Goal: Transaction & Acquisition: Purchase product/service

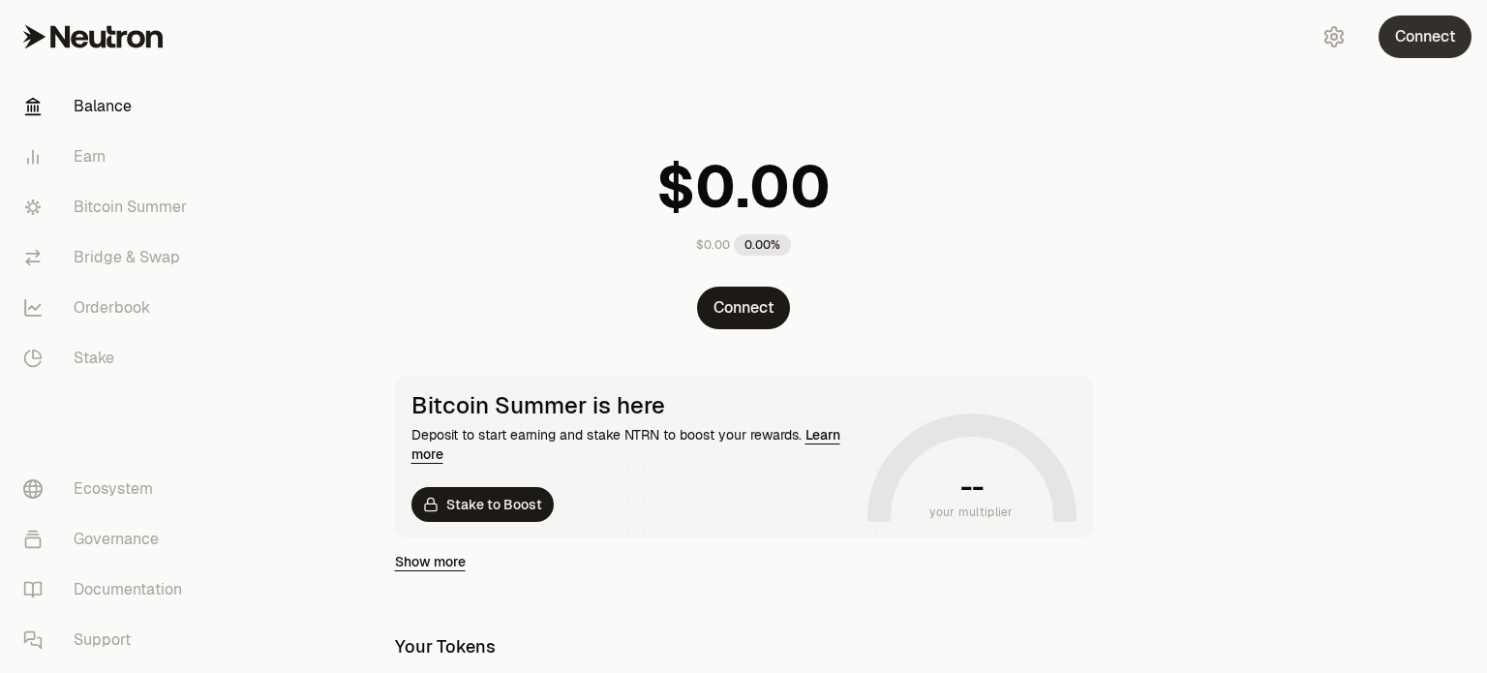
click at [1418, 46] on button "Connect" at bounding box center [1425, 36] width 93 height 43
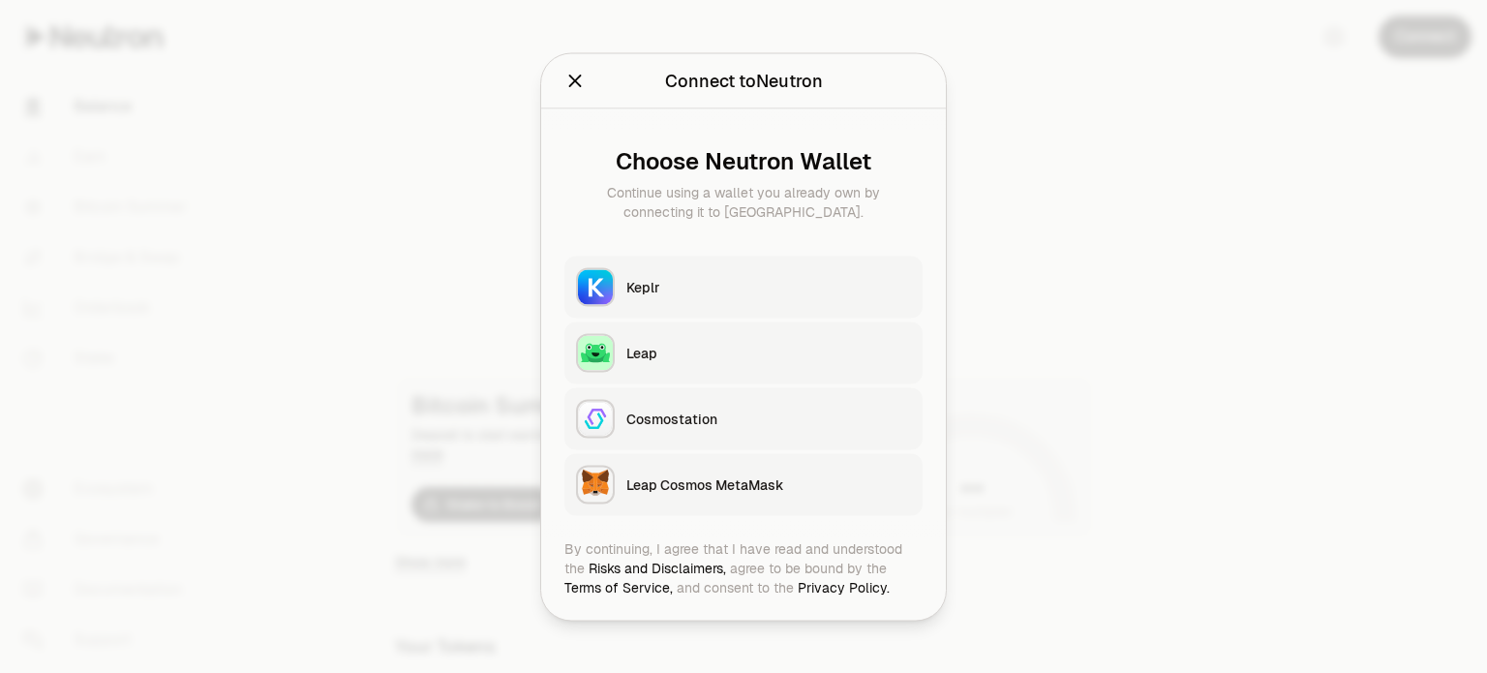
click at [634, 277] on div "Keplr" at bounding box center [768, 286] width 285 height 19
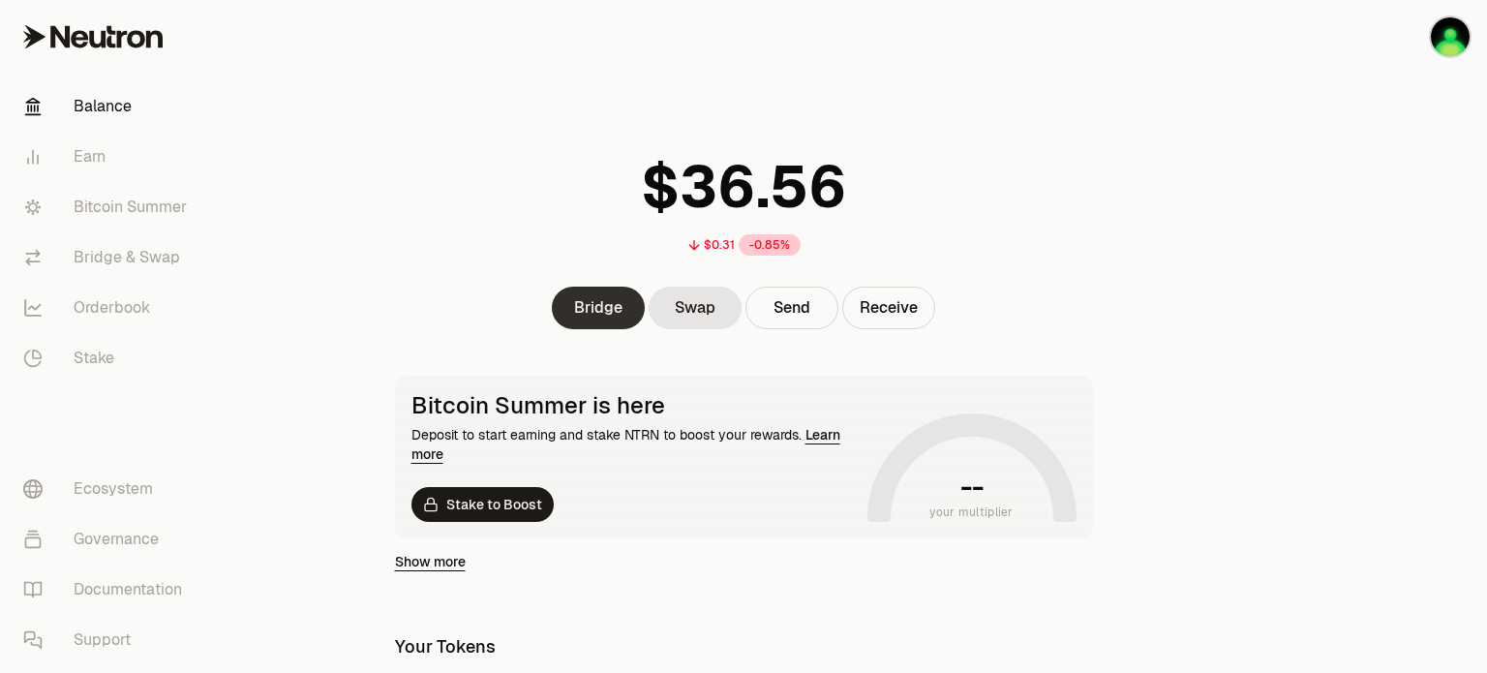
click at [607, 319] on link "Bridge" at bounding box center [598, 308] width 93 height 43
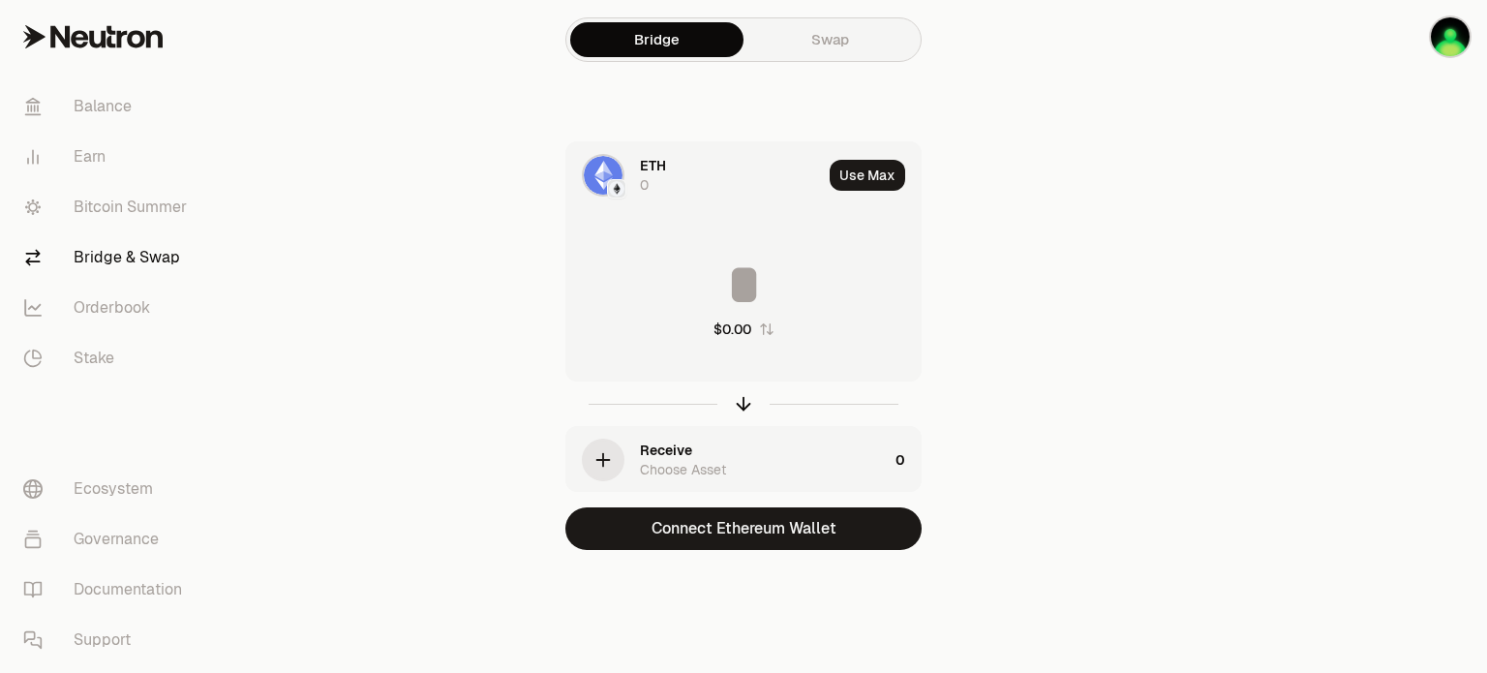
click at [604, 176] on img at bounding box center [603, 175] width 39 height 39
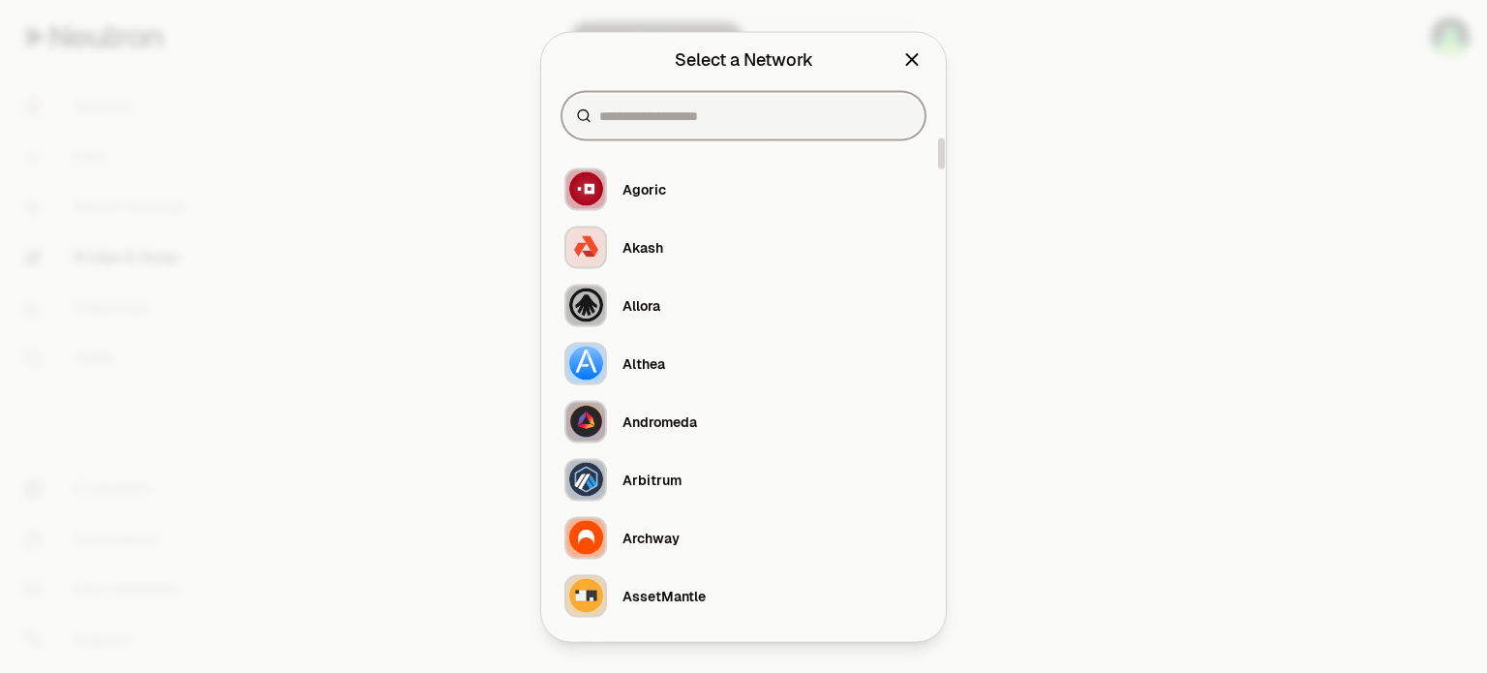
click at [657, 112] on input at bounding box center [755, 115] width 312 height 19
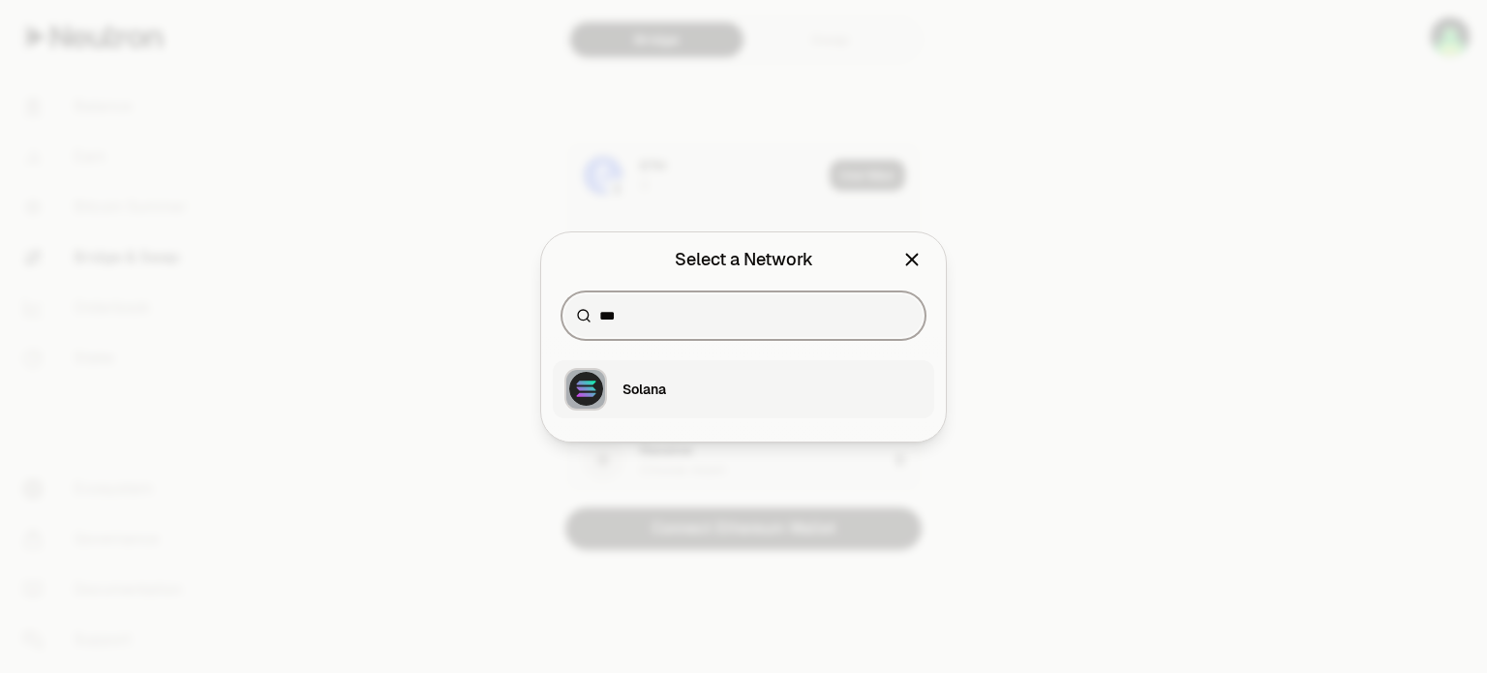
type input "***"
click at [631, 387] on div "Solana" at bounding box center [645, 389] width 44 height 19
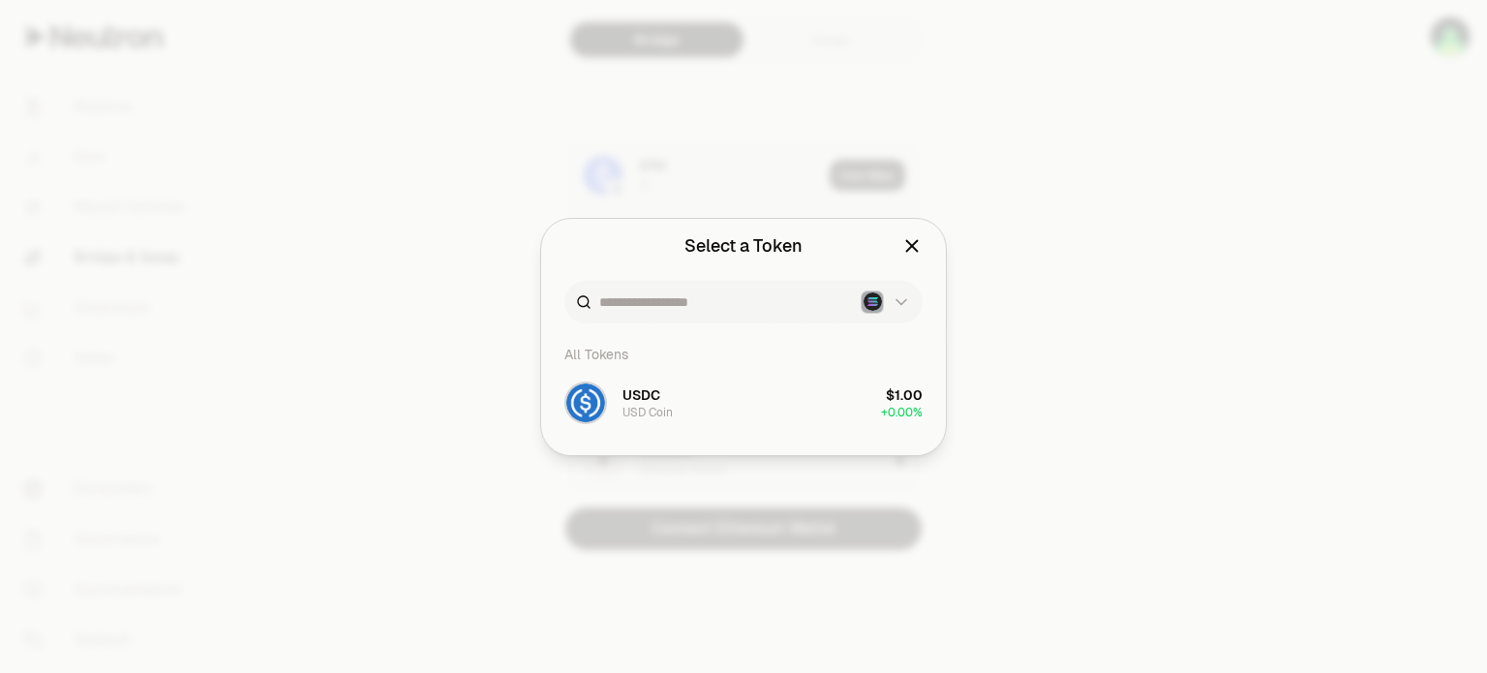
click at [631, 387] on span "USDC" at bounding box center [642, 394] width 38 height 19
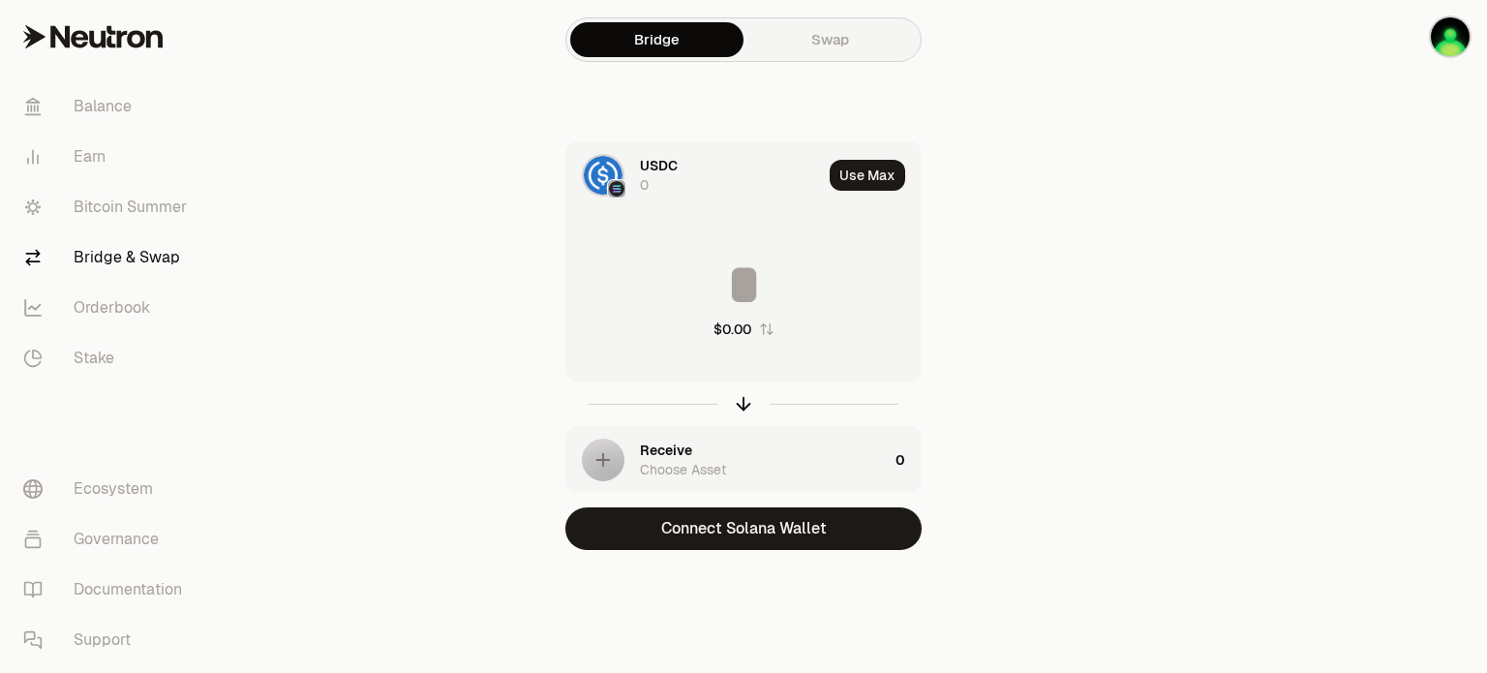
click at [637, 445] on div "Receive Choose Asset" at bounding box center [726, 460] width 321 height 66
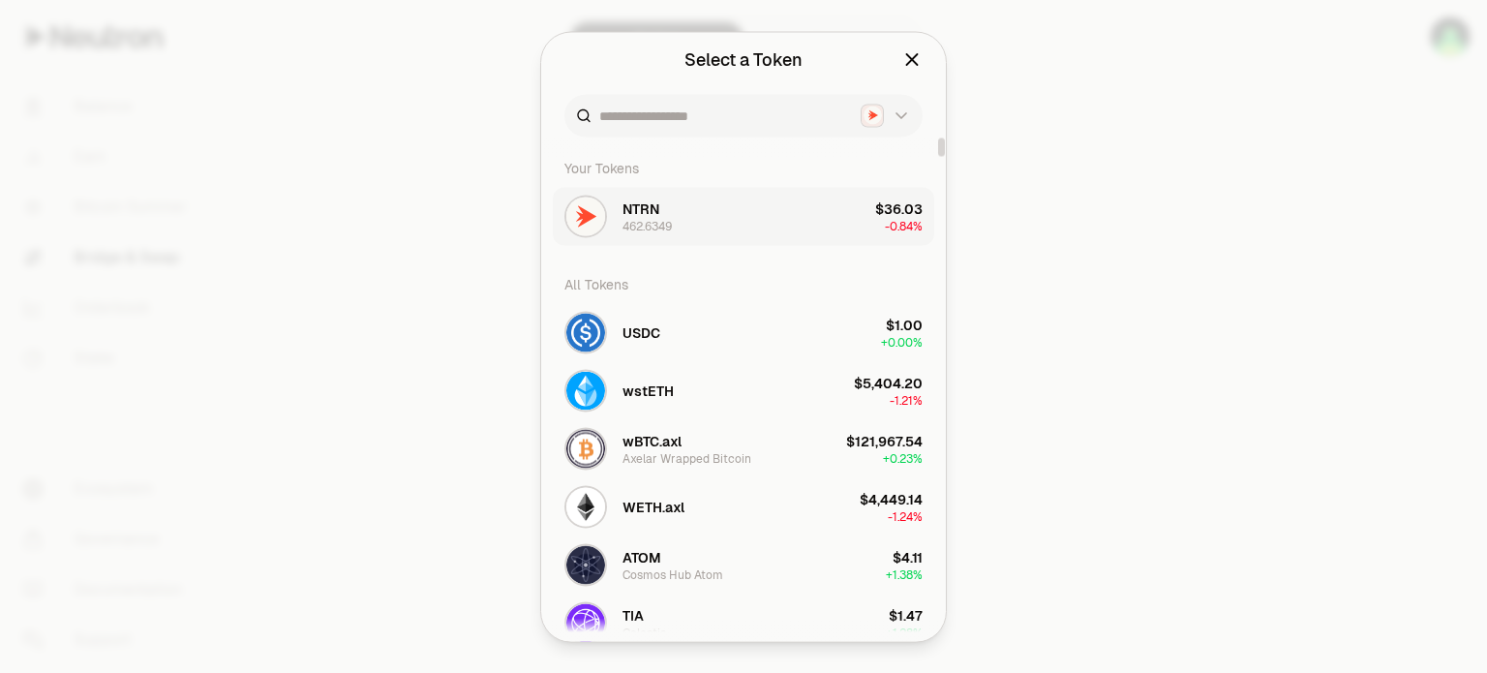
click at [708, 206] on button "NTRN 462.6349 $36.03 -0.84%" at bounding box center [744, 216] width 382 height 58
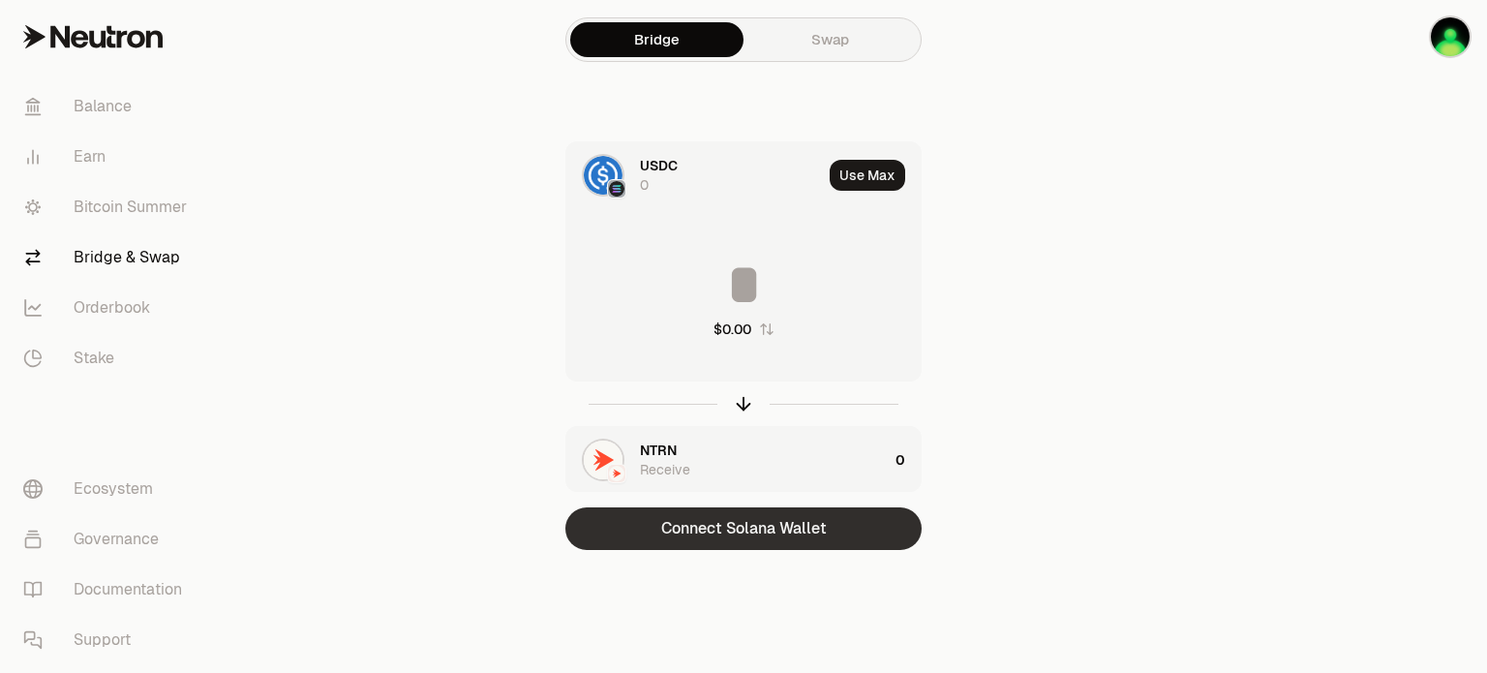
click at [762, 535] on button "Connect Solana Wallet" at bounding box center [743, 528] width 356 height 43
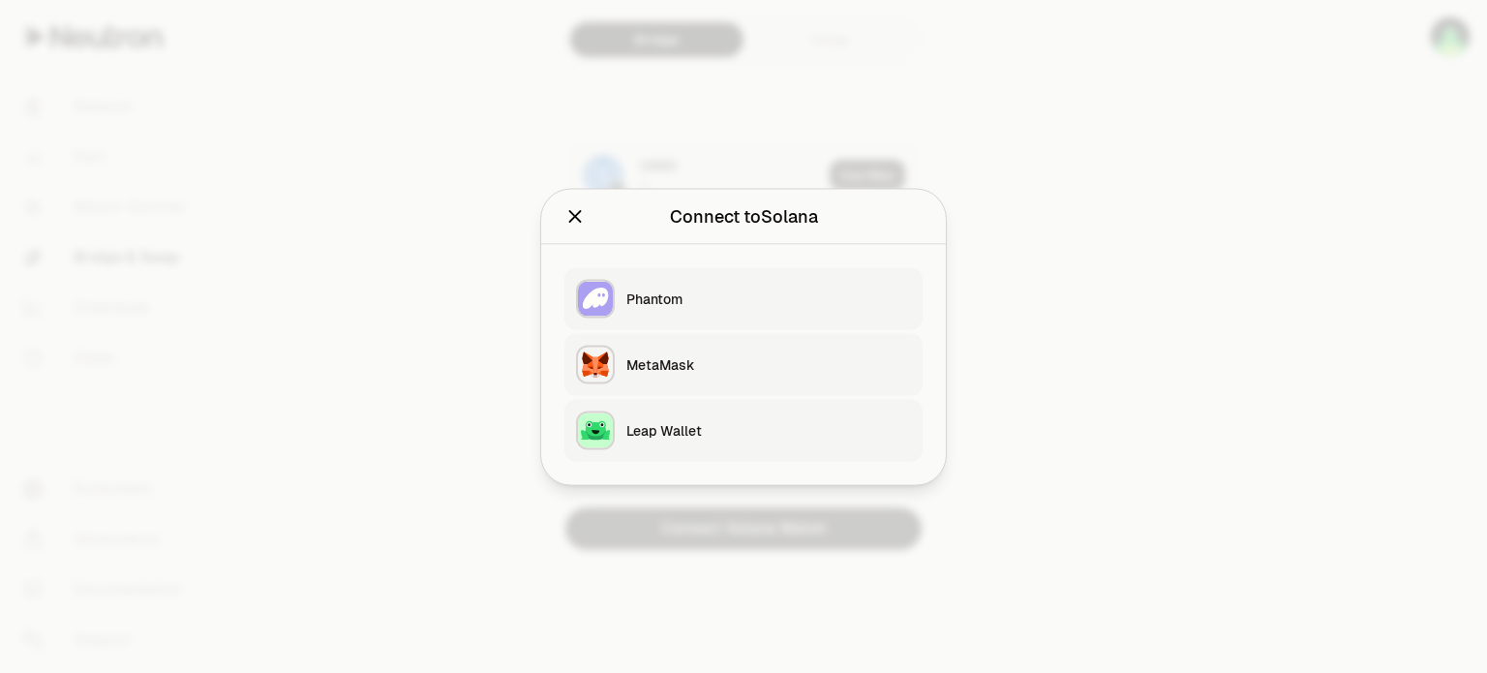
click at [652, 305] on div "Phantom" at bounding box center [768, 298] width 285 height 19
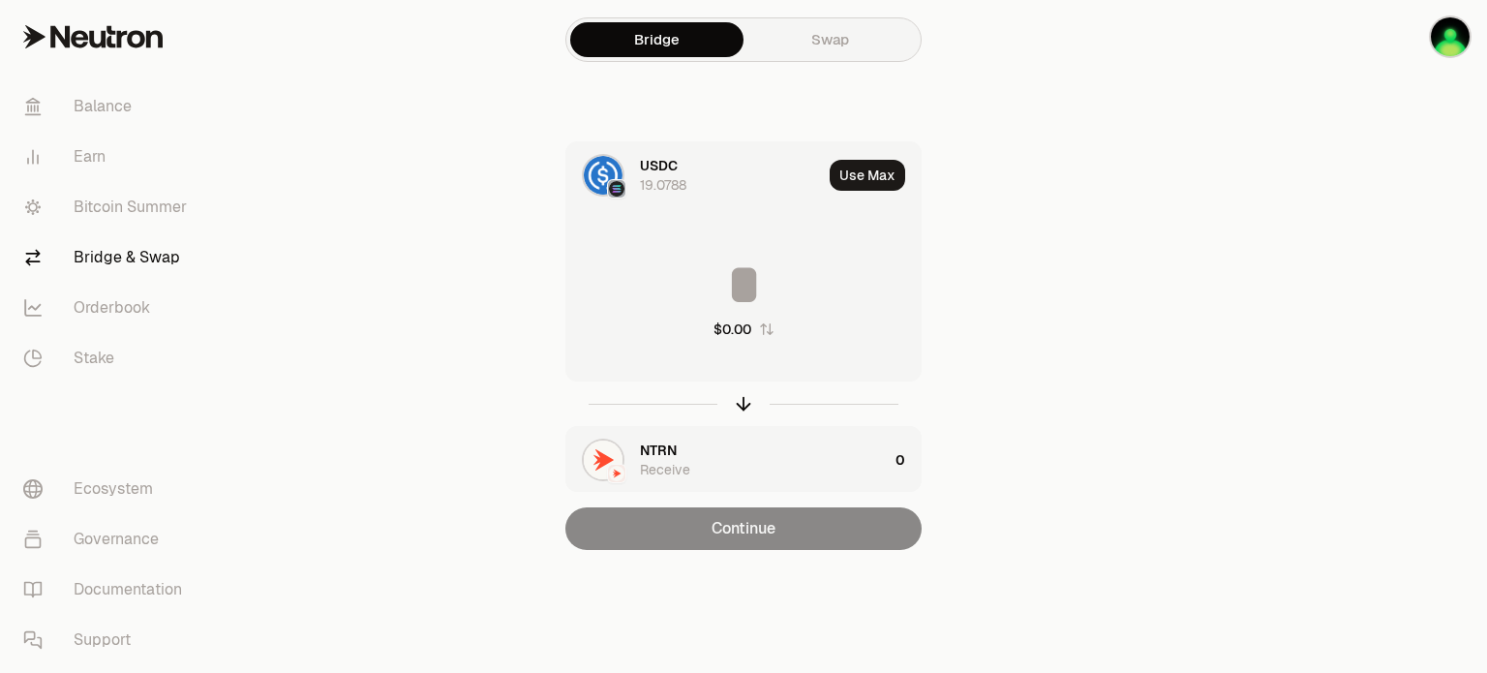
click at [740, 264] on input at bounding box center [743, 285] width 354 height 58
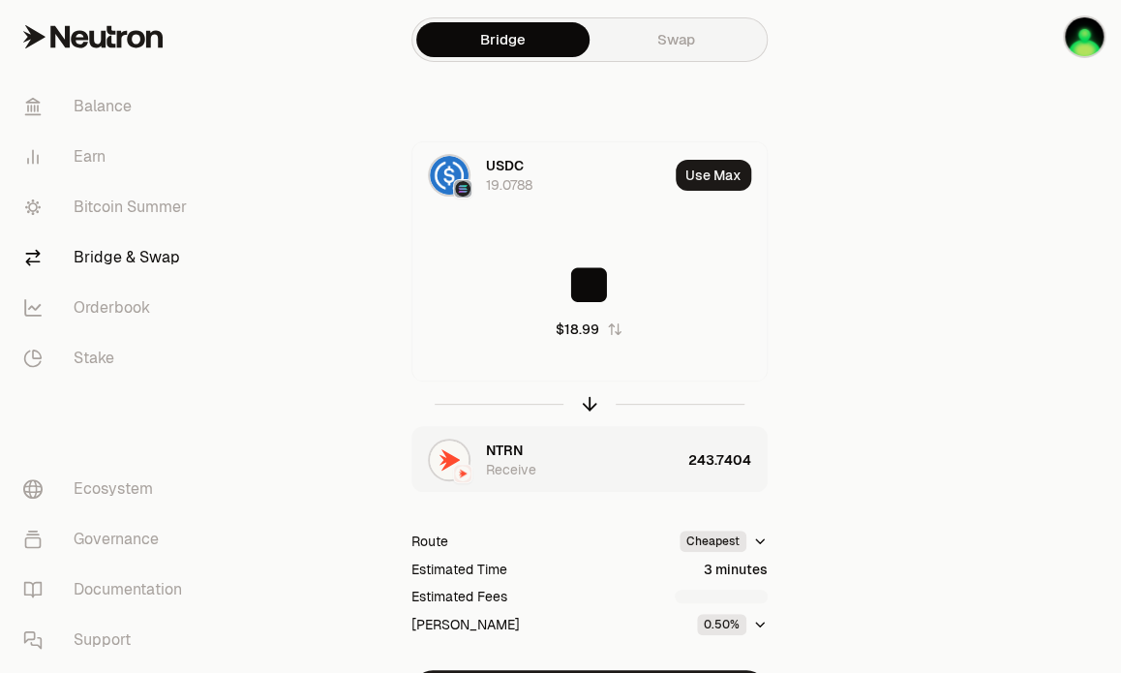
type input "**"
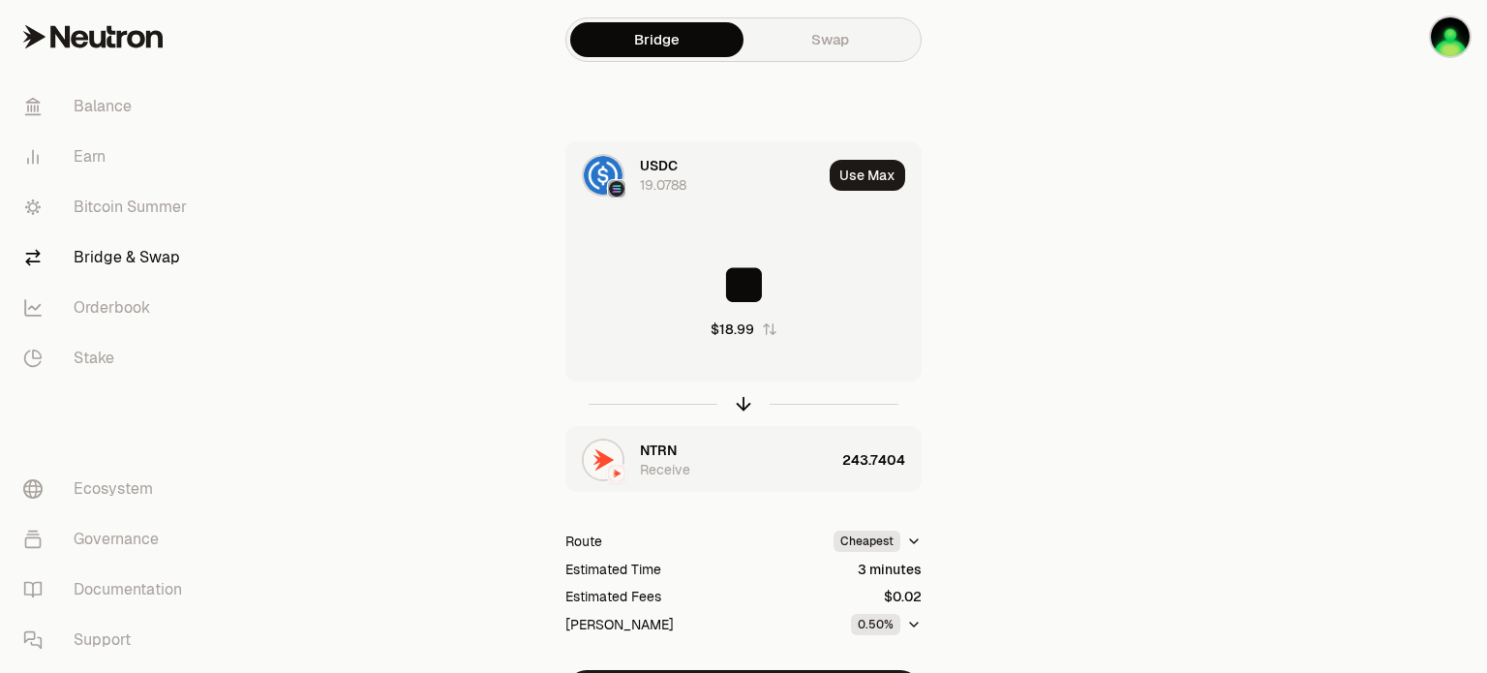
click at [1039, 427] on div "USDC 19.0788 Use Max ** $18.99 NTRN Receive 243.7404 Route Cheapest Estimated T…" at bounding box center [743, 426] width 651 height 571
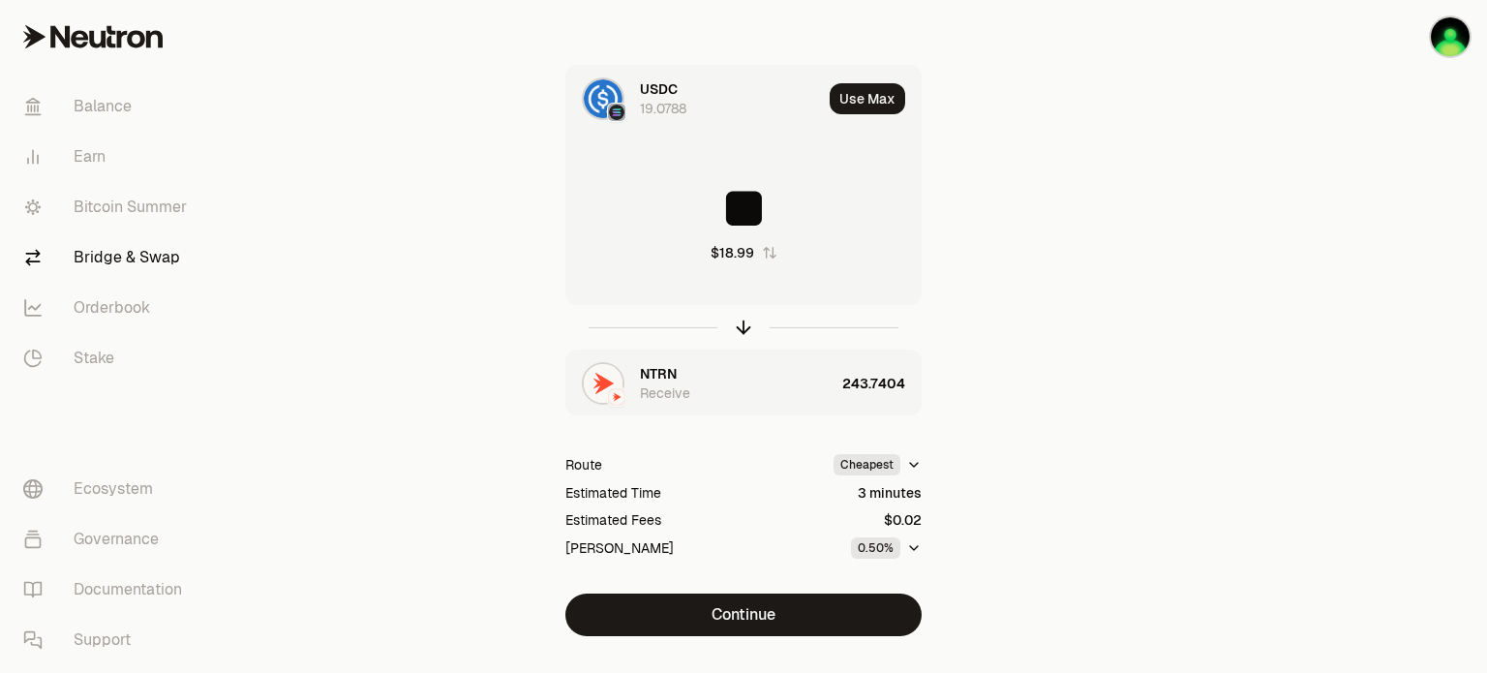
scroll to position [77, 0]
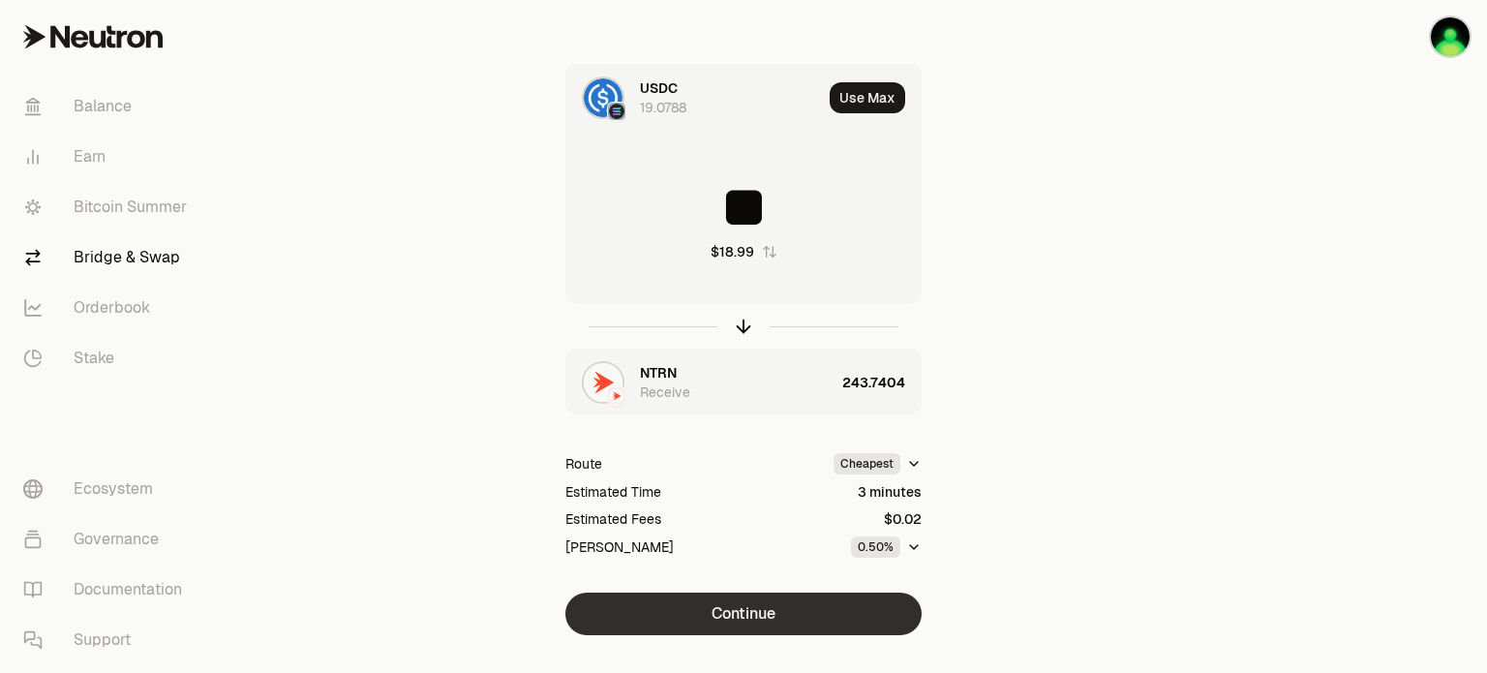
click at [735, 610] on button "Continue" at bounding box center [743, 614] width 356 height 43
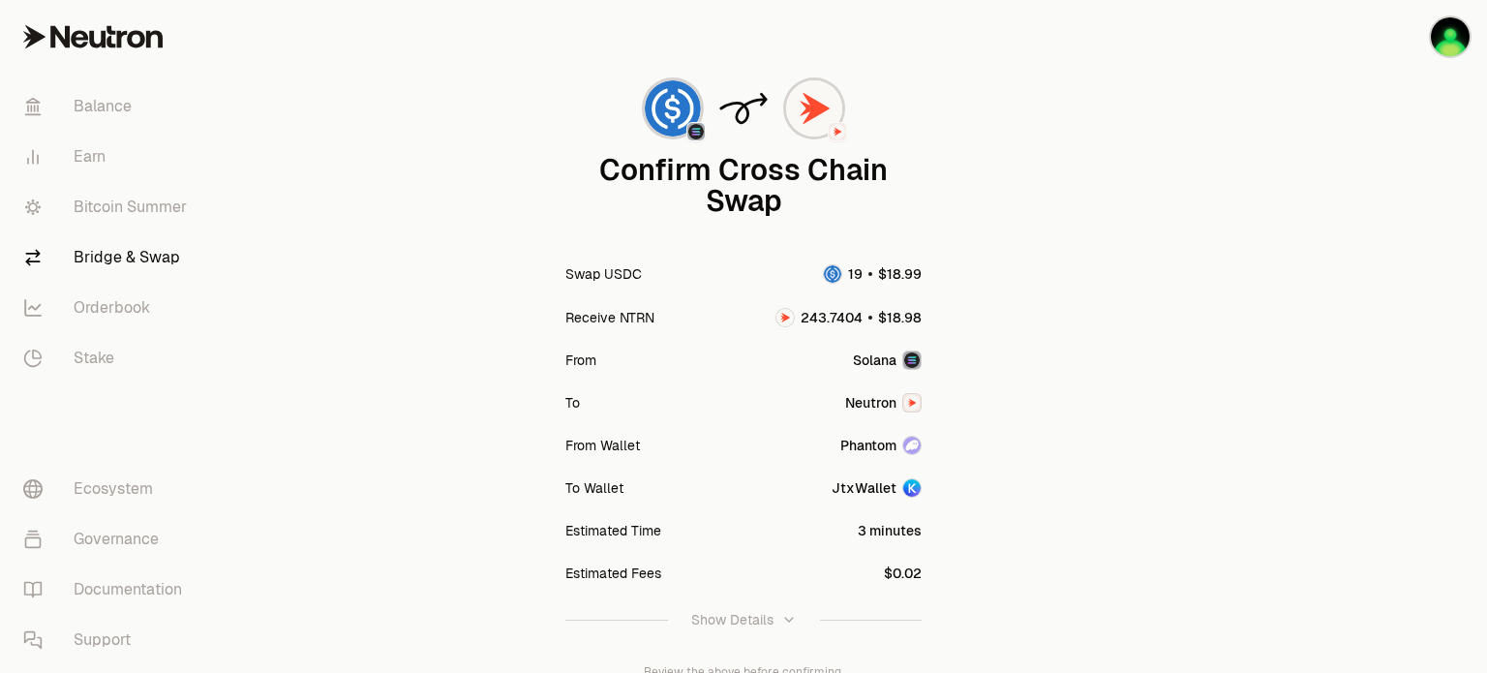
click at [1036, 316] on div "Confirm Cross Chain Swap Swap USDC Receive NTRN From [GEOGRAPHIC_DATA] To Neutr…" at bounding box center [743, 409] width 651 height 687
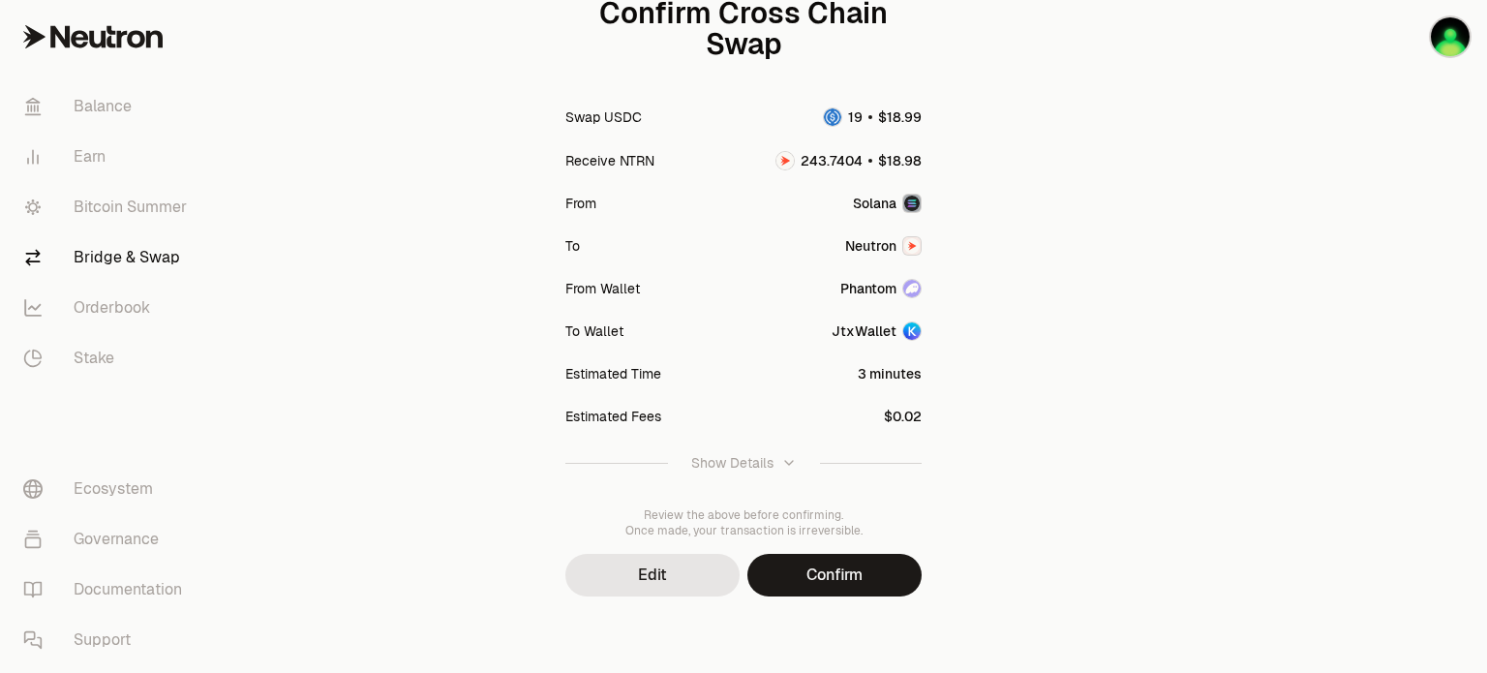
scroll to position [235, 0]
click at [851, 580] on button "Confirm" at bounding box center [835, 574] width 174 height 43
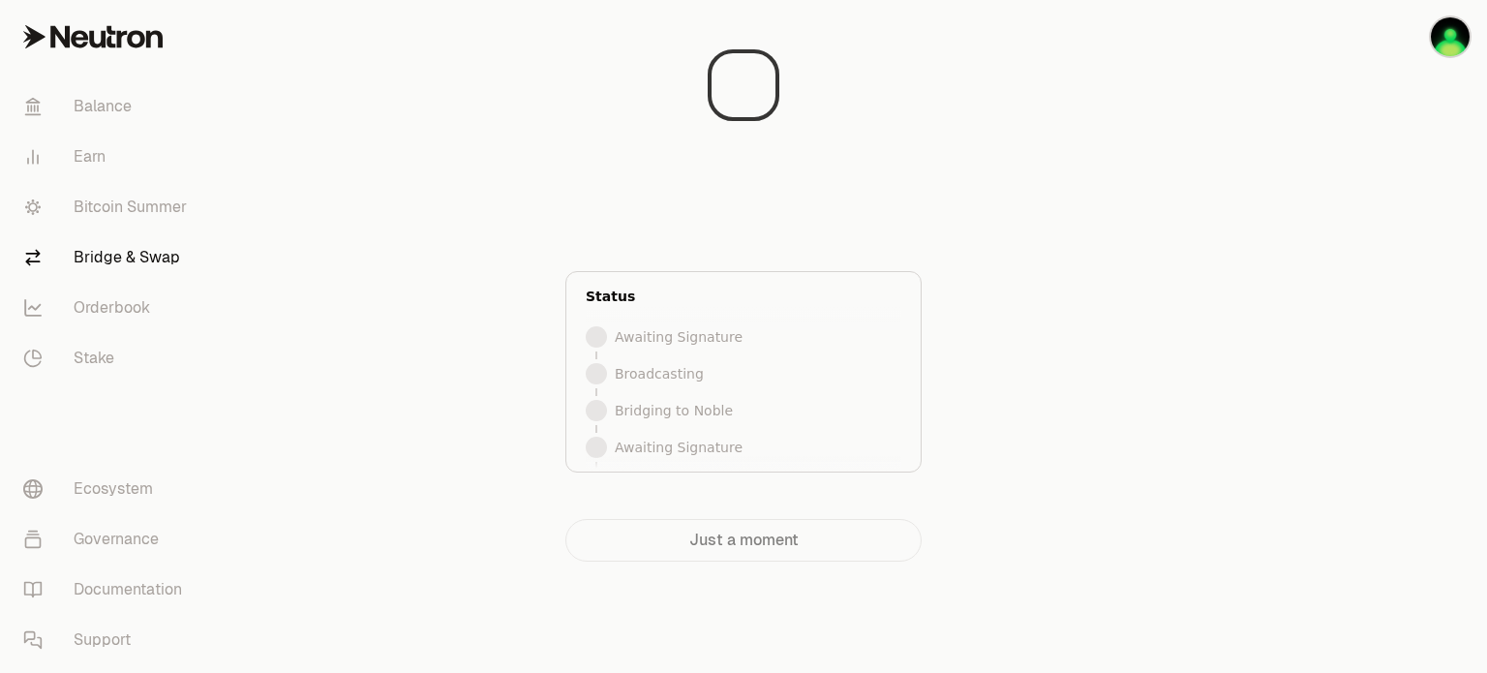
scroll to position [0, 0]
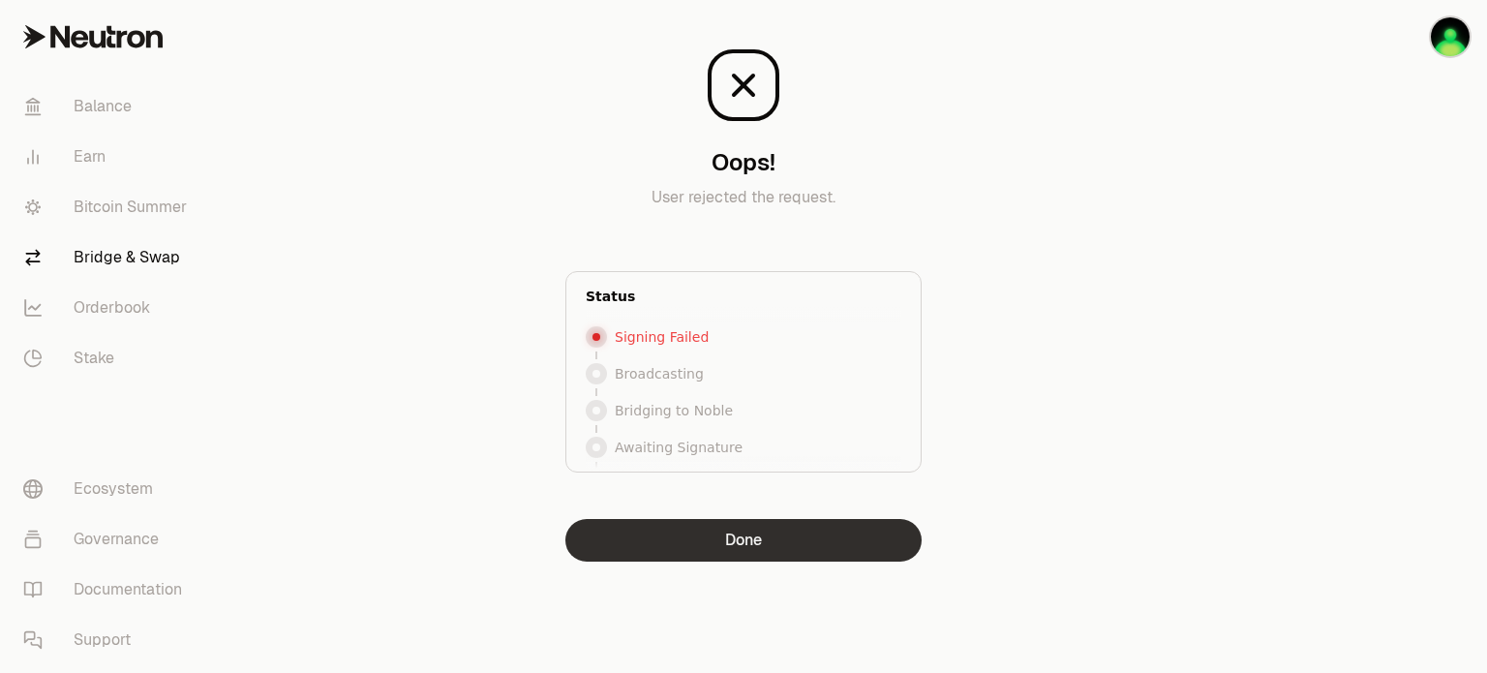
click at [736, 546] on button "Done" at bounding box center [743, 540] width 356 height 43
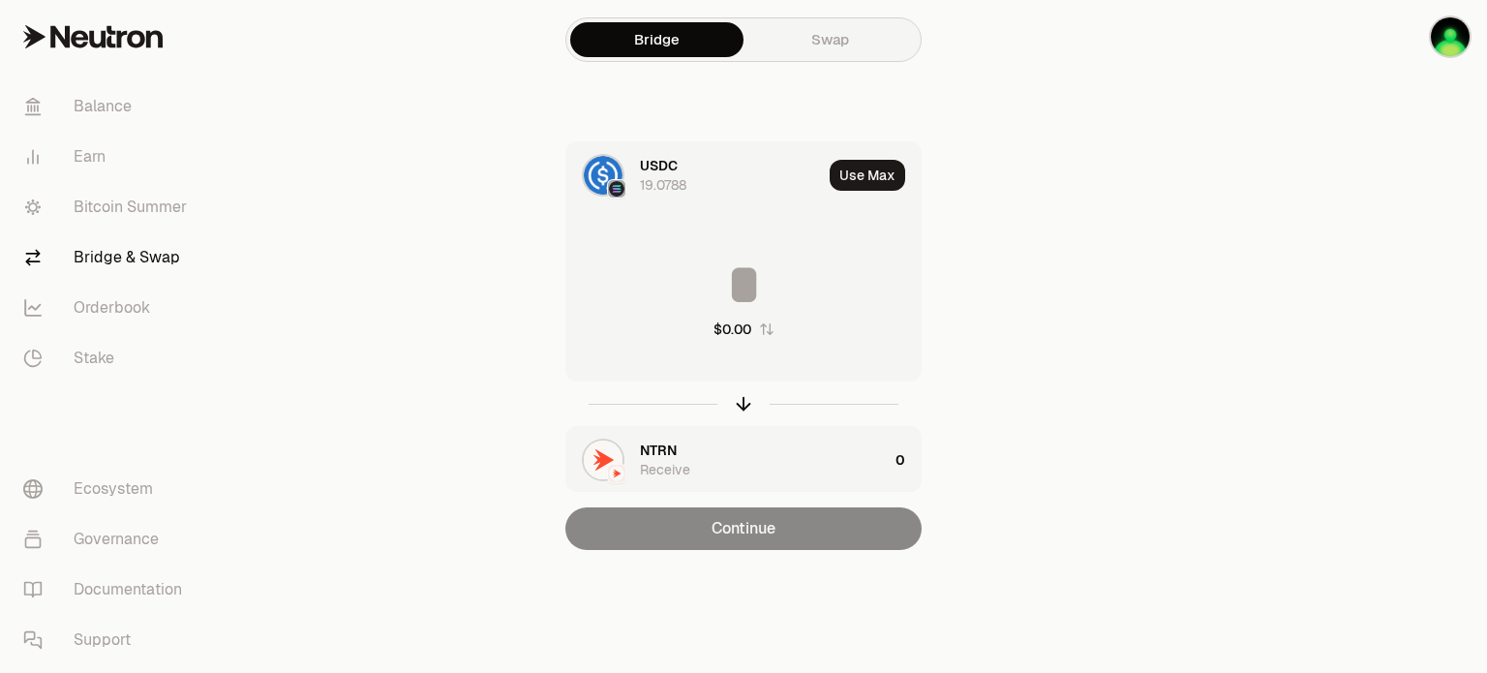
click at [989, 261] on div "USDC 19.0788 Use Max $0.00 NTRN Receive 0 Continue" at bounding box center [743, 345] width 651 height 409
click at [749, 274] on input at bounding box center [743, 285] width 354 height 58
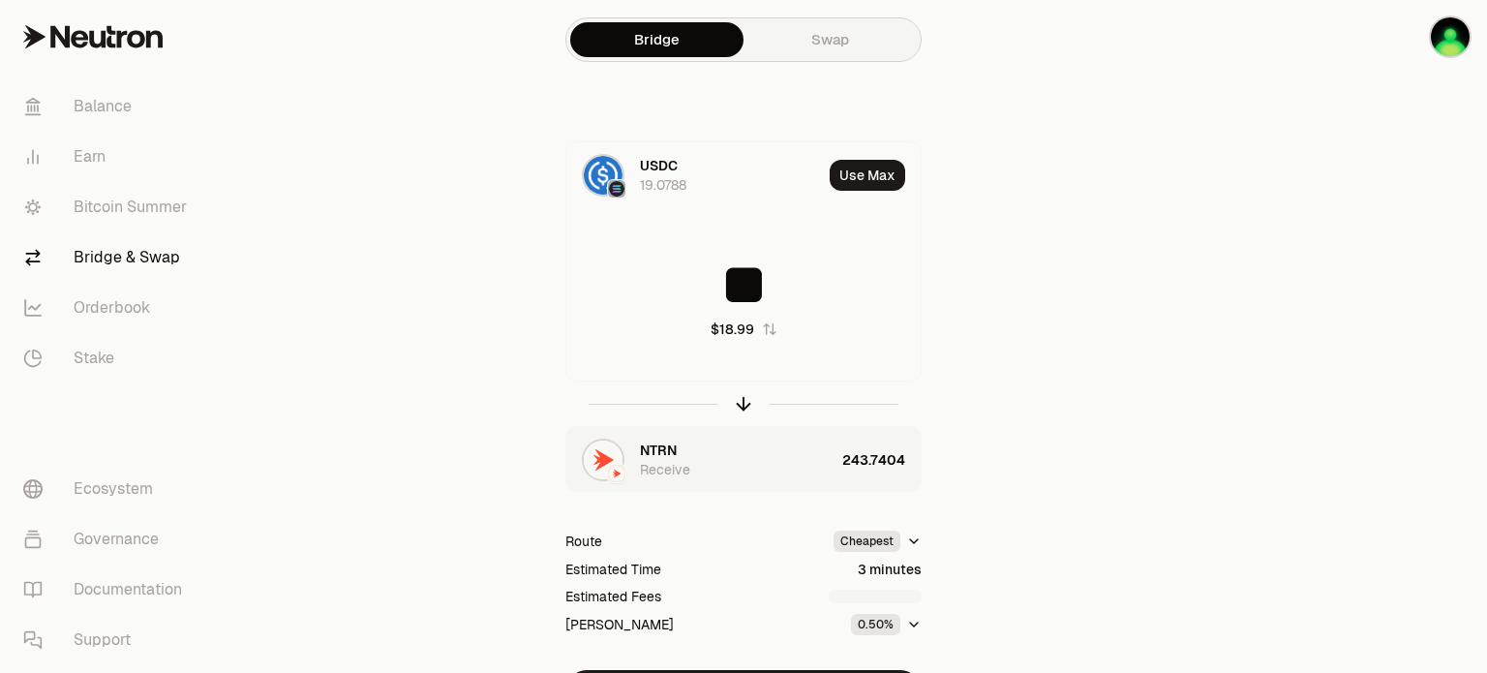
type input "**"
click at [1038, 362] on div "USDC 19.0788 Use Max ** $18.99 NTRN Receive 243.7404 Route Cheapest Estimated T…" at bounding box center [743, 426] width 651 height 571
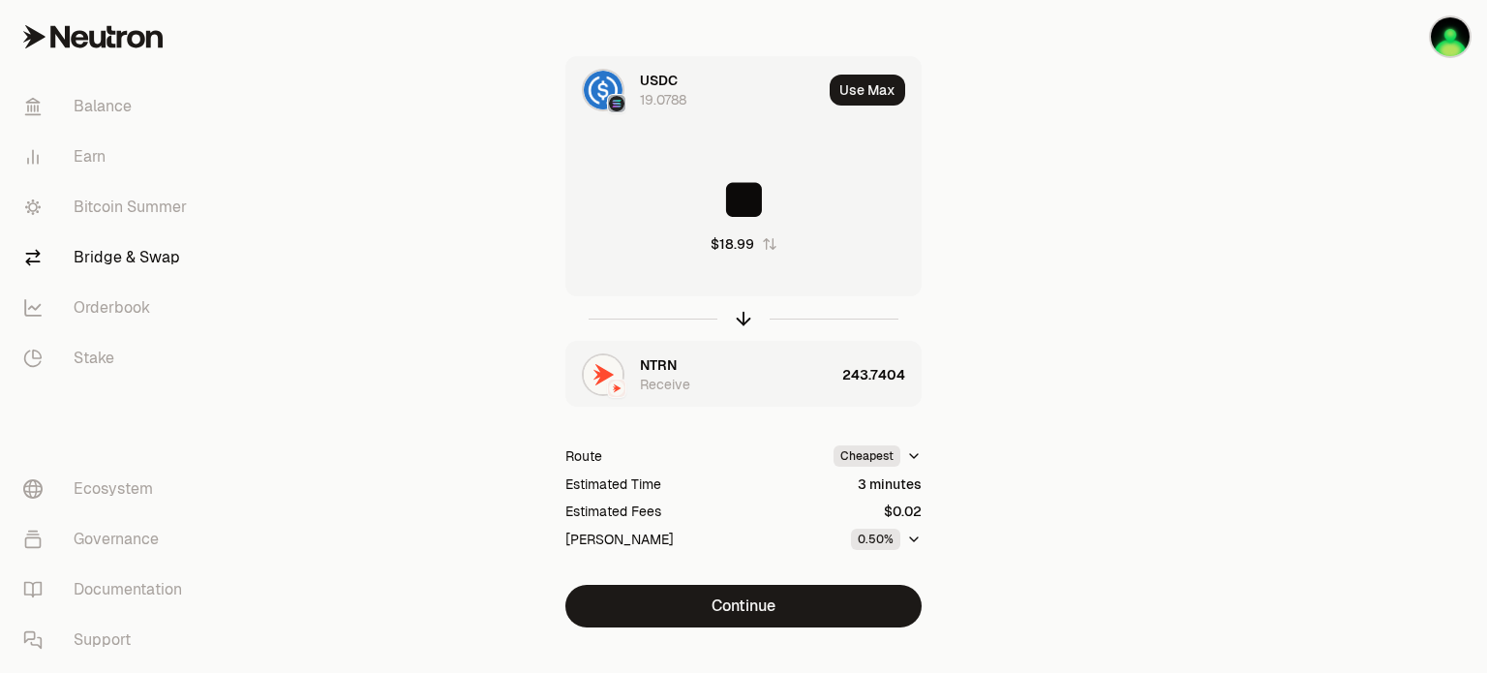
scroll to position [116, 0]
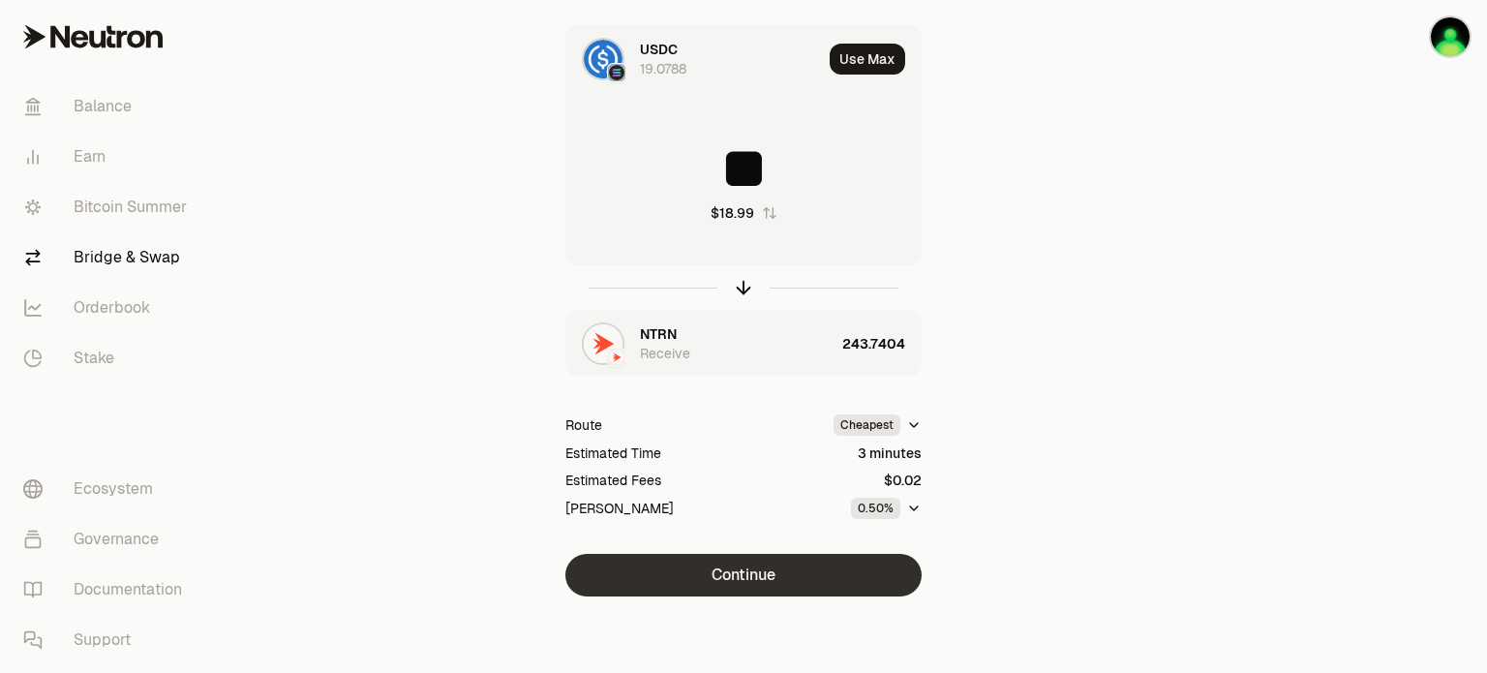
click at [724, 578] on button "Continue" at bounding box center [743, 575] width 356 height 43
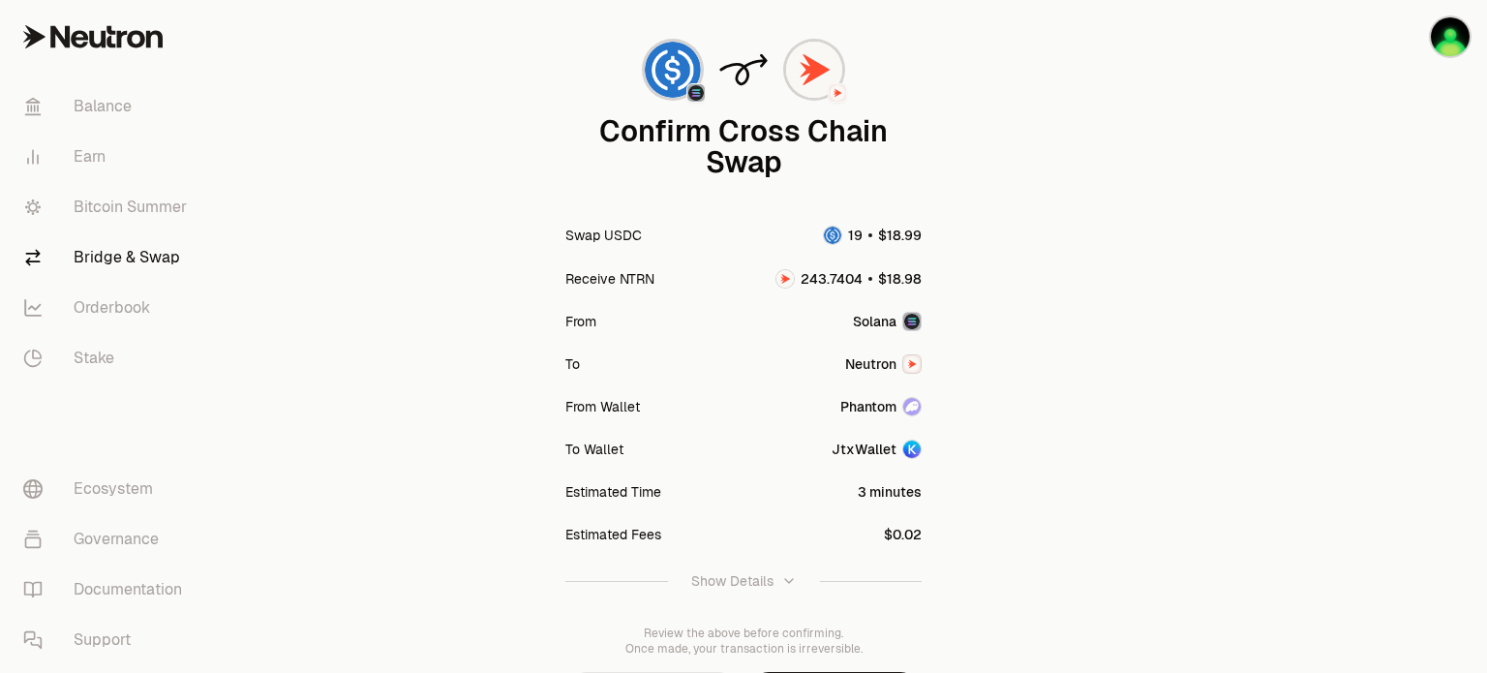
click at [1043, 359] on div "Confirm Cross Chain Swap Swap USDC Receive NTRN From [GEOGRAPHIC_DATA] To Neutr…" at bounding box center [743, 370] width 651 height 687
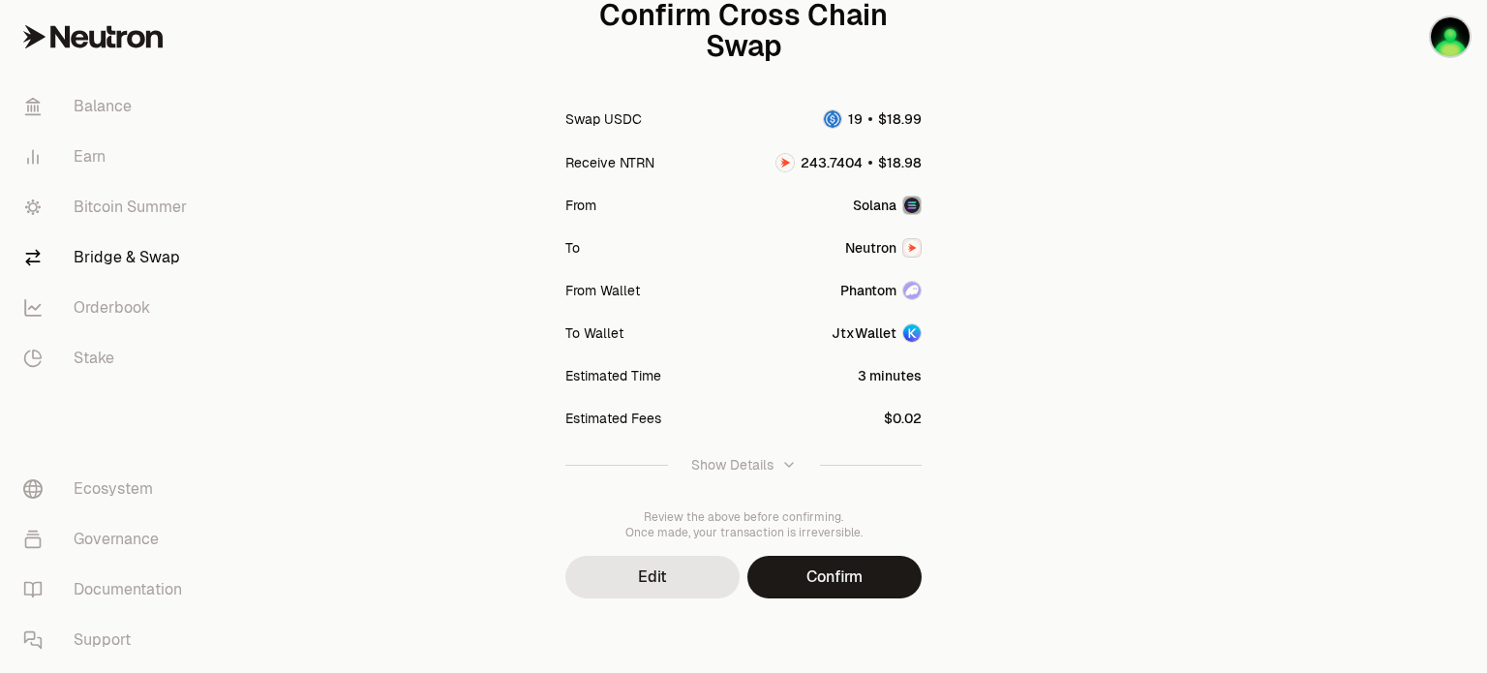
scroll to position [235, 0]
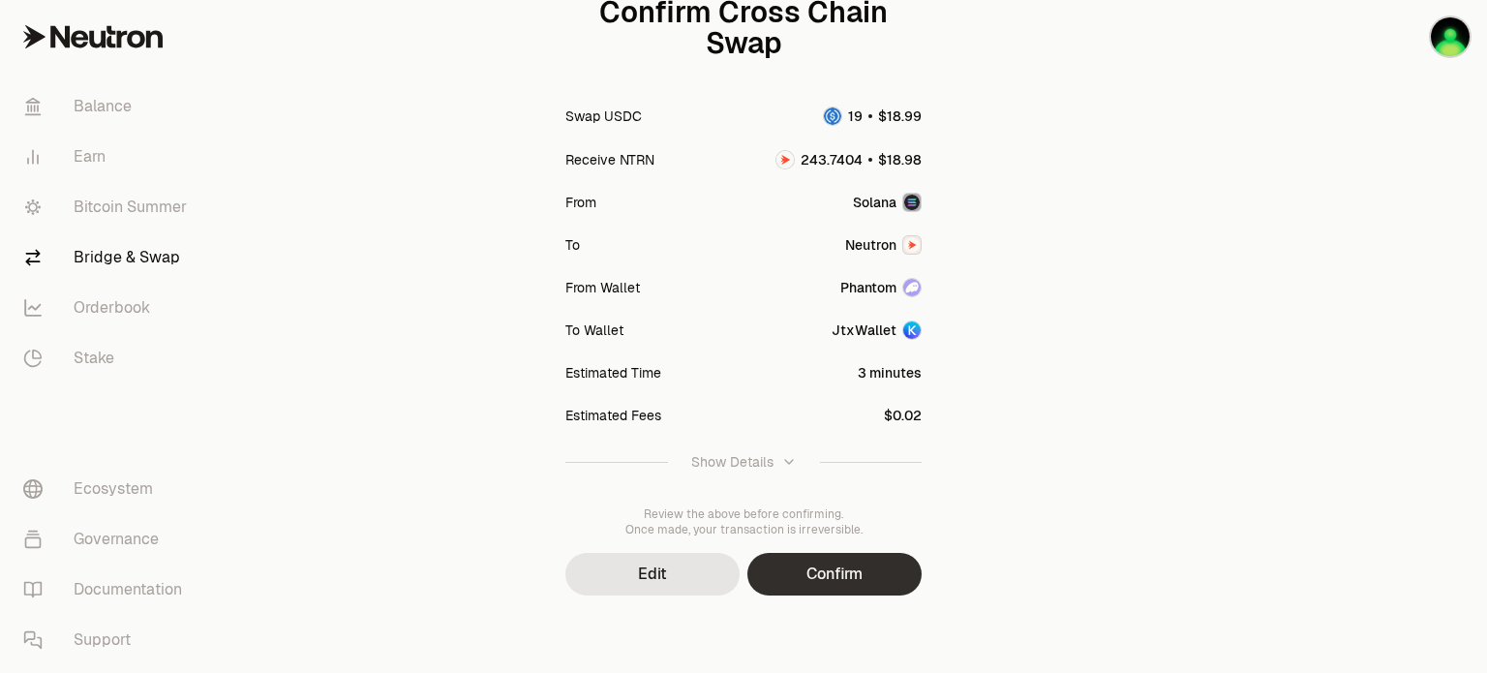
click at [852, 576] on button "Confirm" at bounding box center [835, 574] width 174 height 43
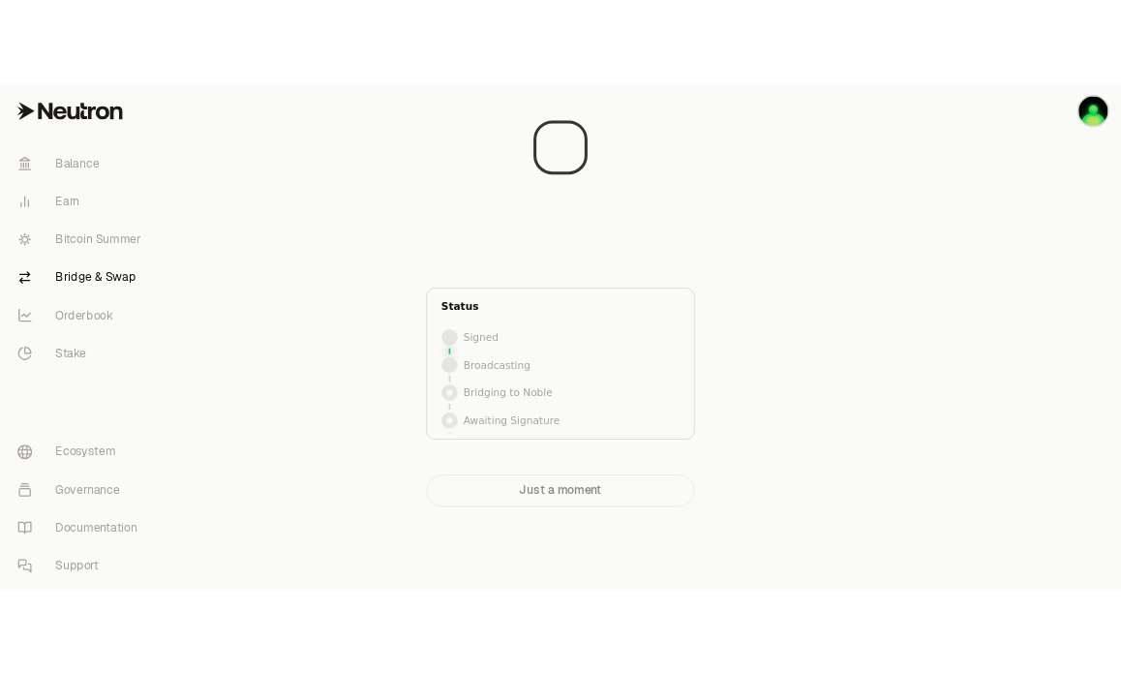
scroll to position [1, 0]
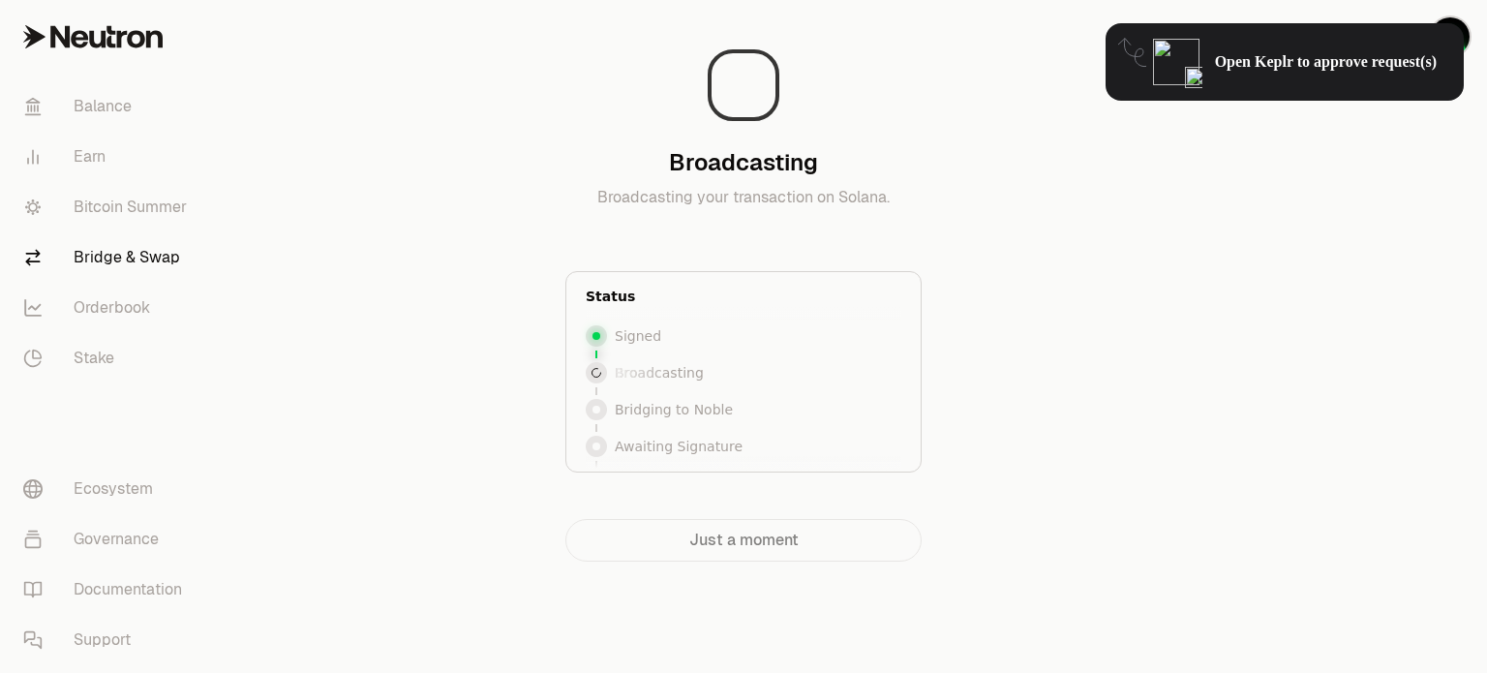
click at [1293, 56] on span "Open Keplr to approve request(s)" at bounding box center [1326, 61] width 222 height 19
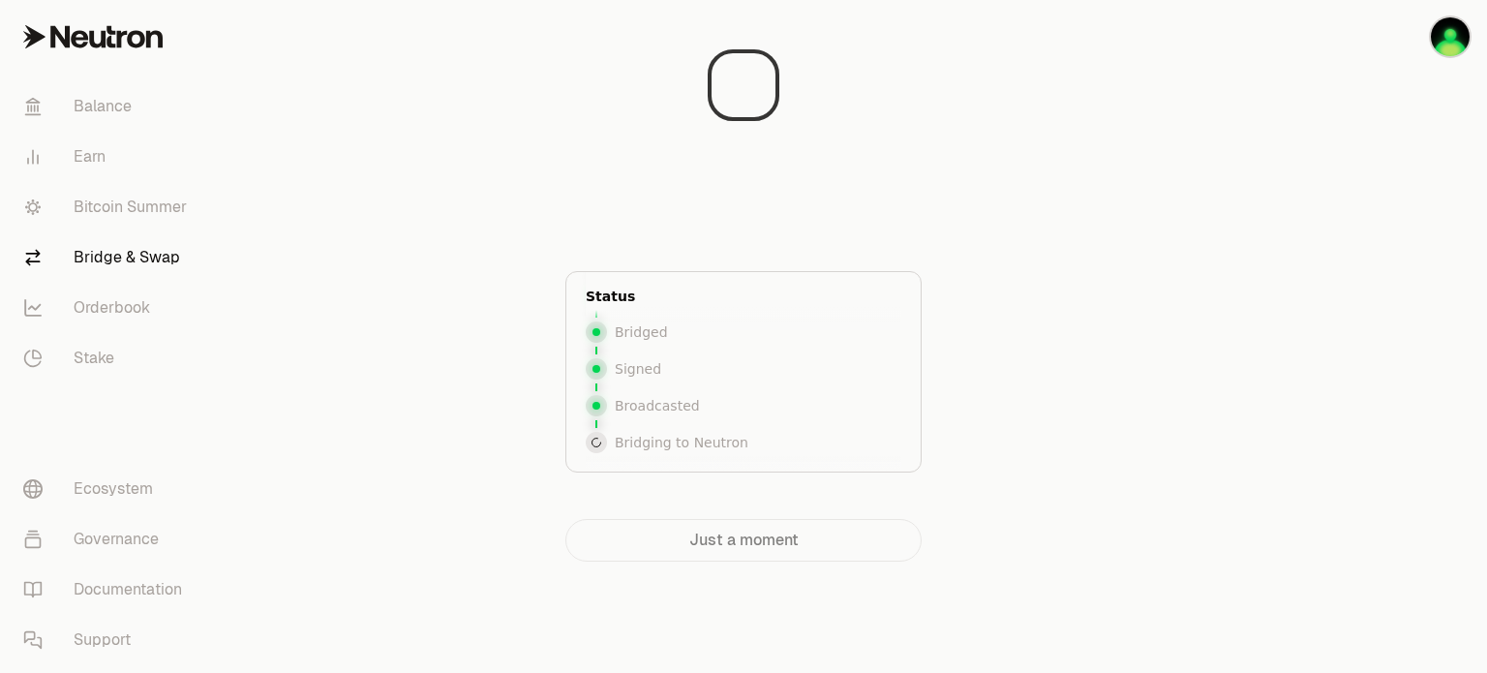
scroll to position [0, 0]
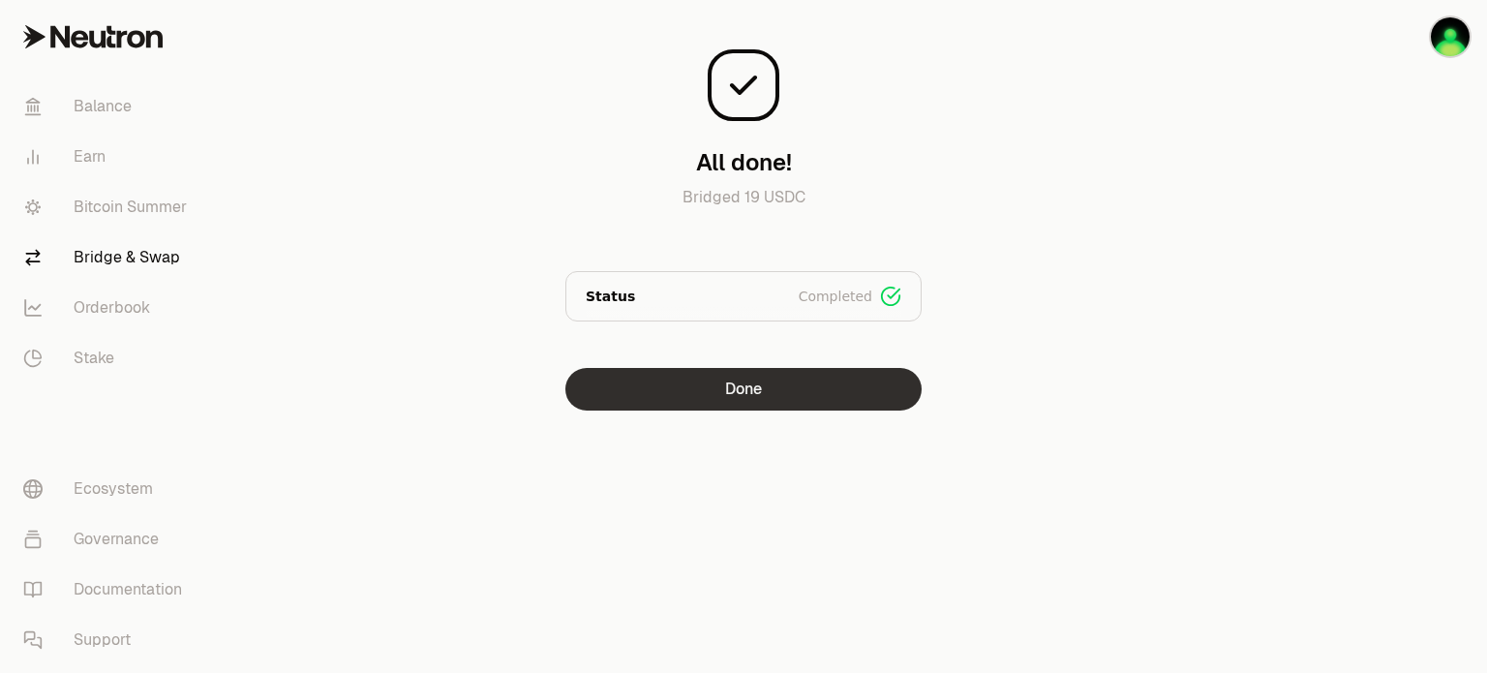
click at [764, 407] on button "Done" at bounding box center [743, 389] width 356 height 43
